Goal: Check status: Check status

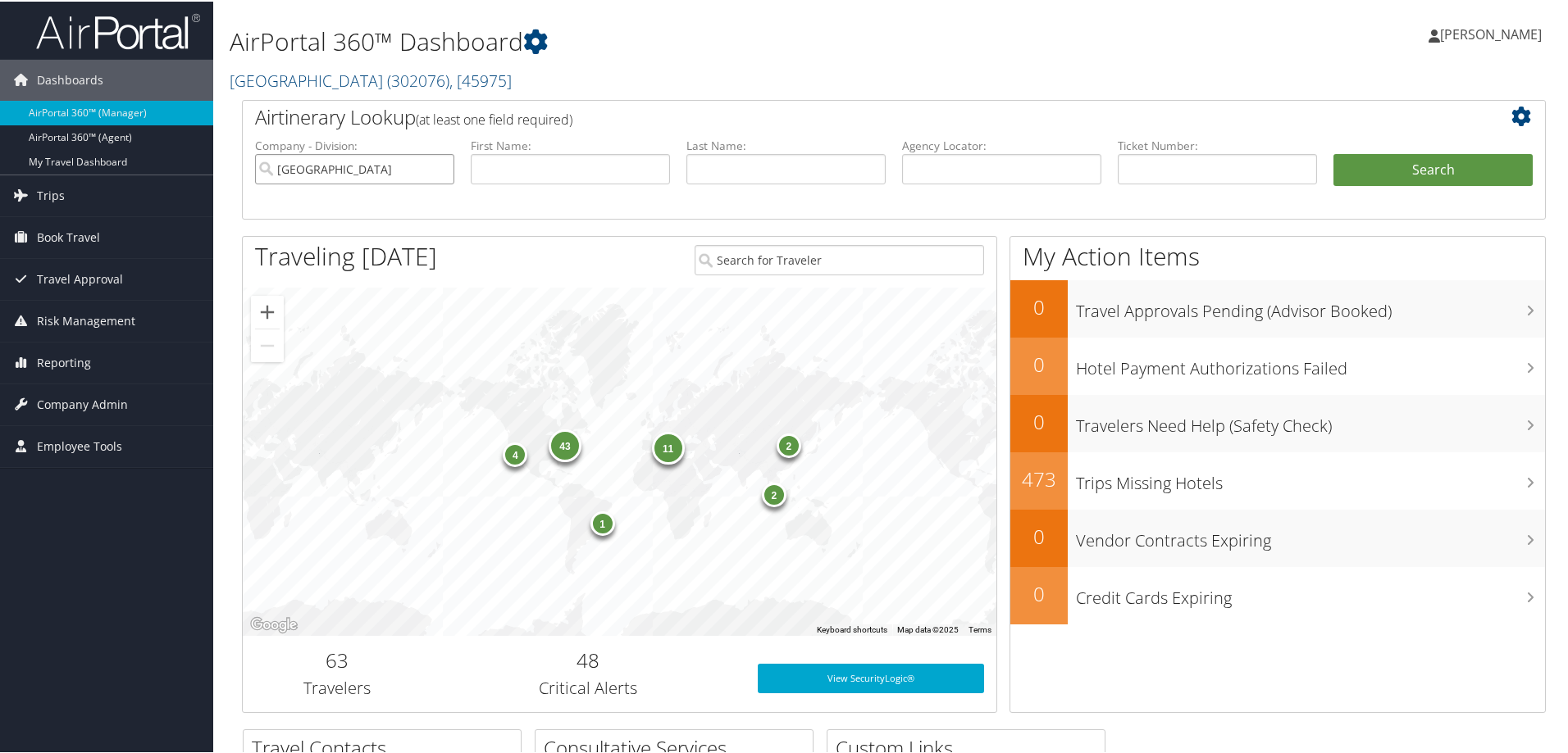
click at [440, 166] on input "[GEOGRAPHIC_DATA]" at bounding box center [355, 168] width 200 height 31
click at [938, 168] on input "text" at bounding box center [1002, 168] width 200 height 31
paste input "DQBFN7"
type input "DQBFN7"
click at [1333, 153] on button "Search" at bounding box center [1433, 169] width 200 height 33
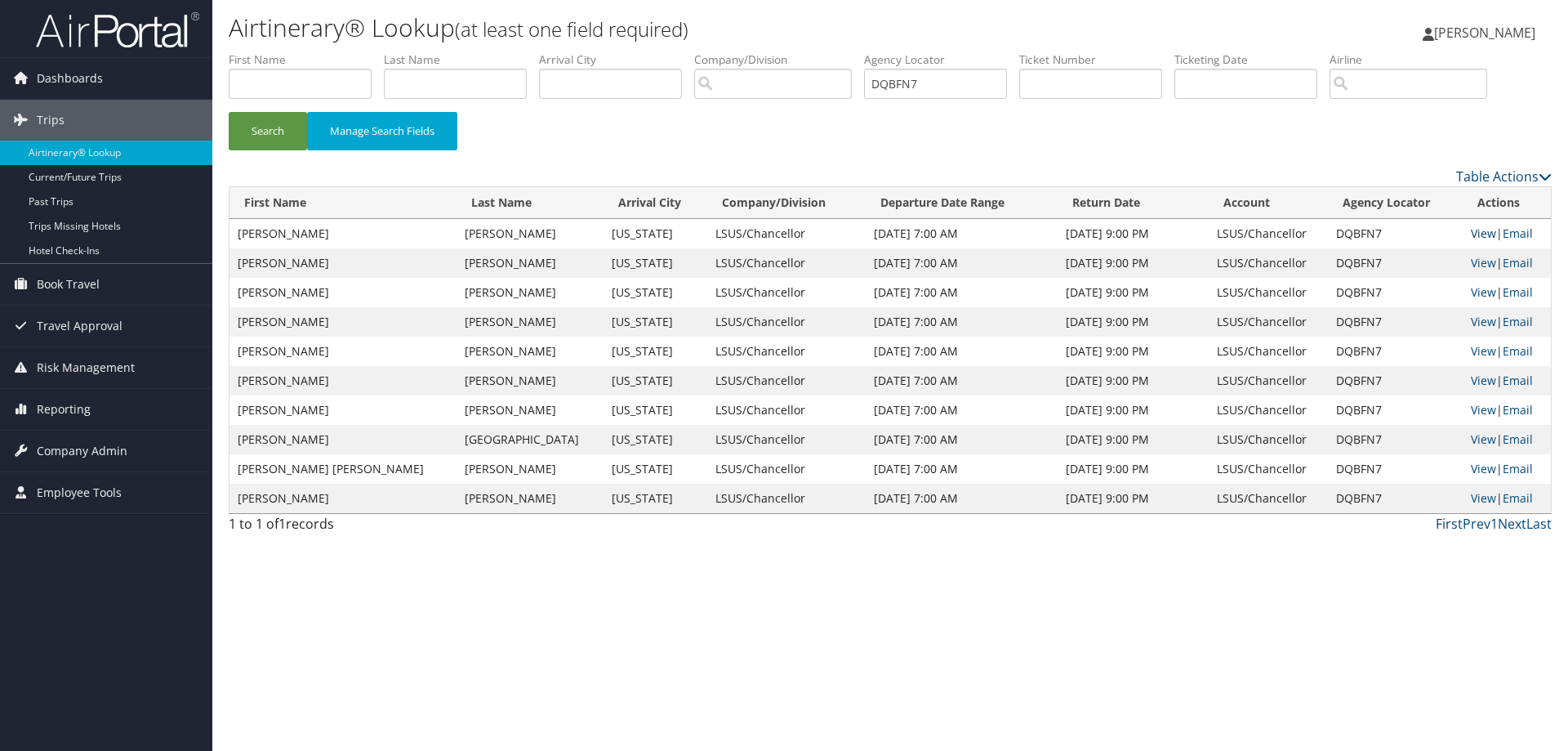
click at [1471, 231] on link "View" at bounding box center [1484, 233] width 25 height 15
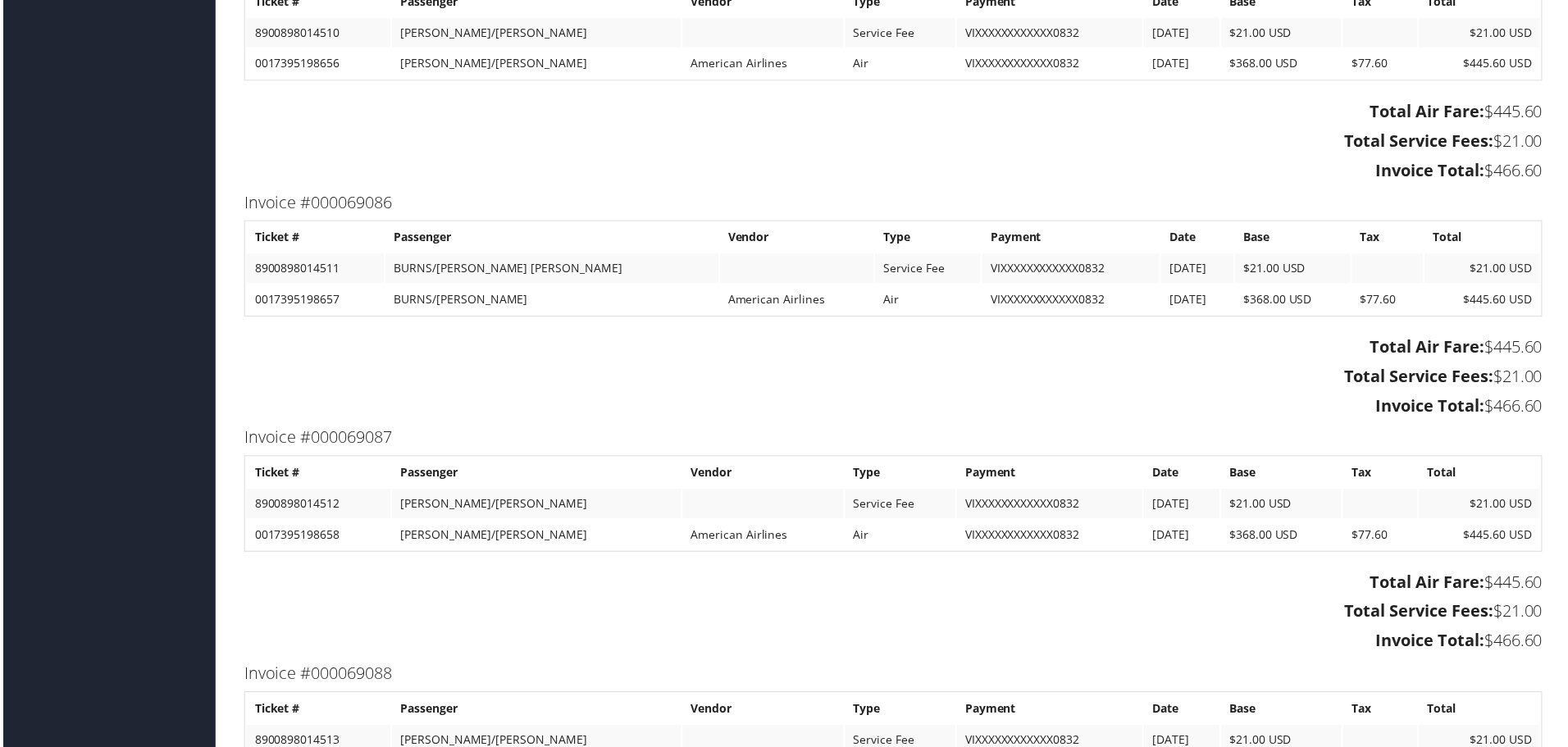
scroll to position [4183, 0]
